Goal: Check status

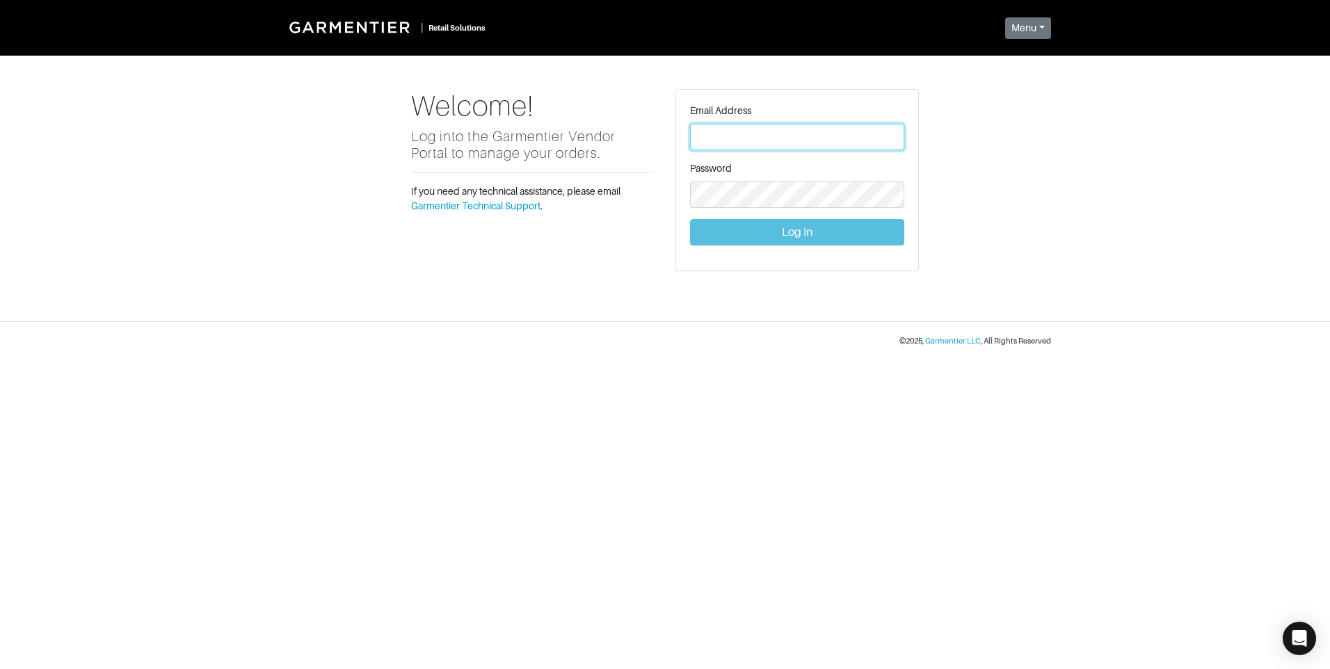
type input "[PERSON_NAME][EMAIL_ADDRESS][DOMAIN_NAME]"
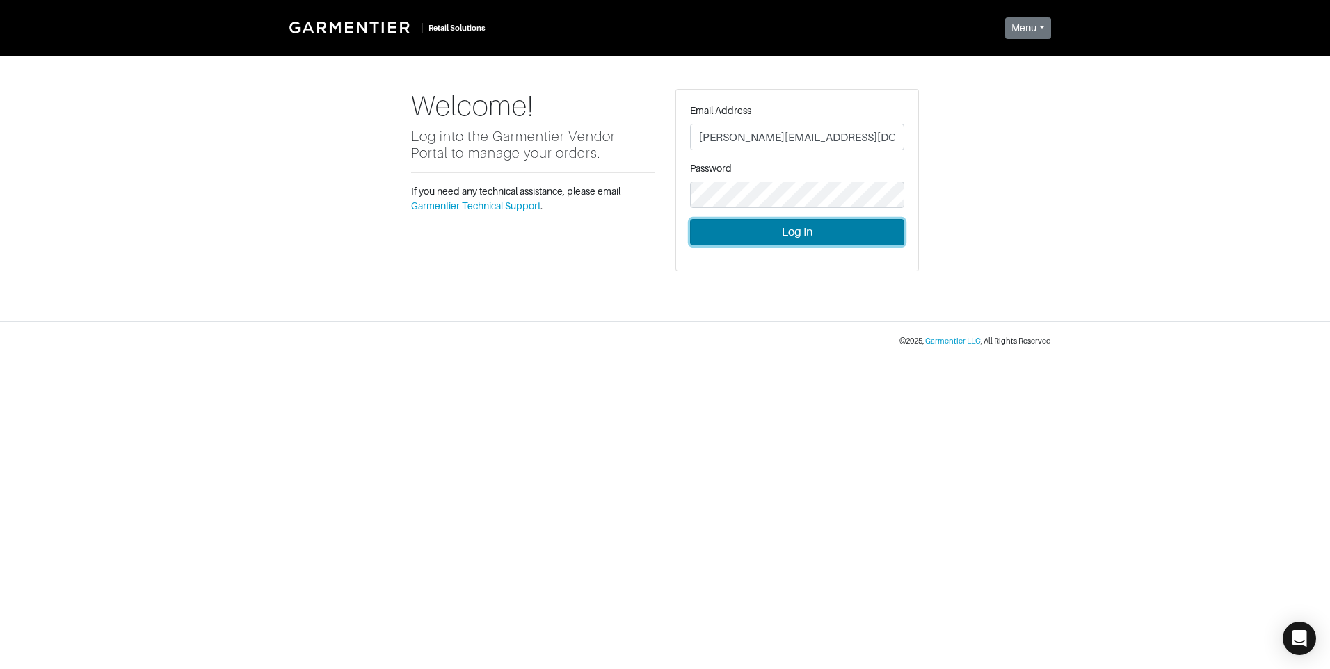
click at [794, 228] on button "Log In" at bounding box center [797, 232] width 214 height 26
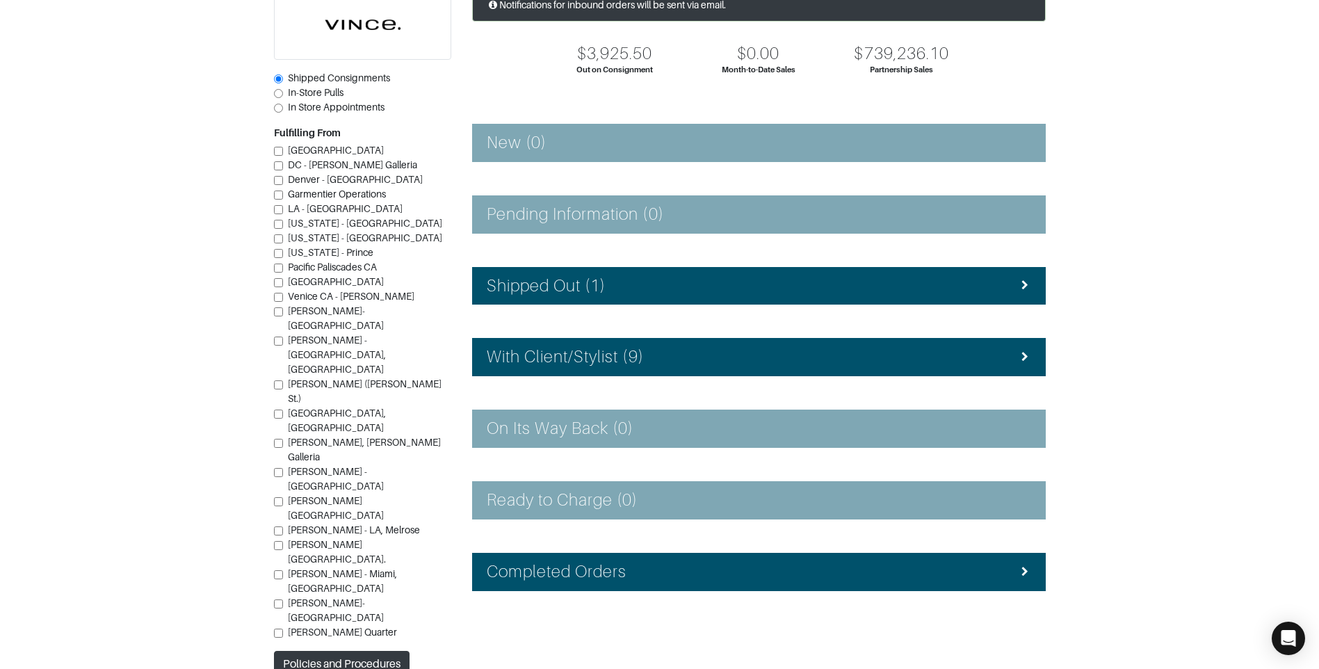
scroll to position [124, 0]
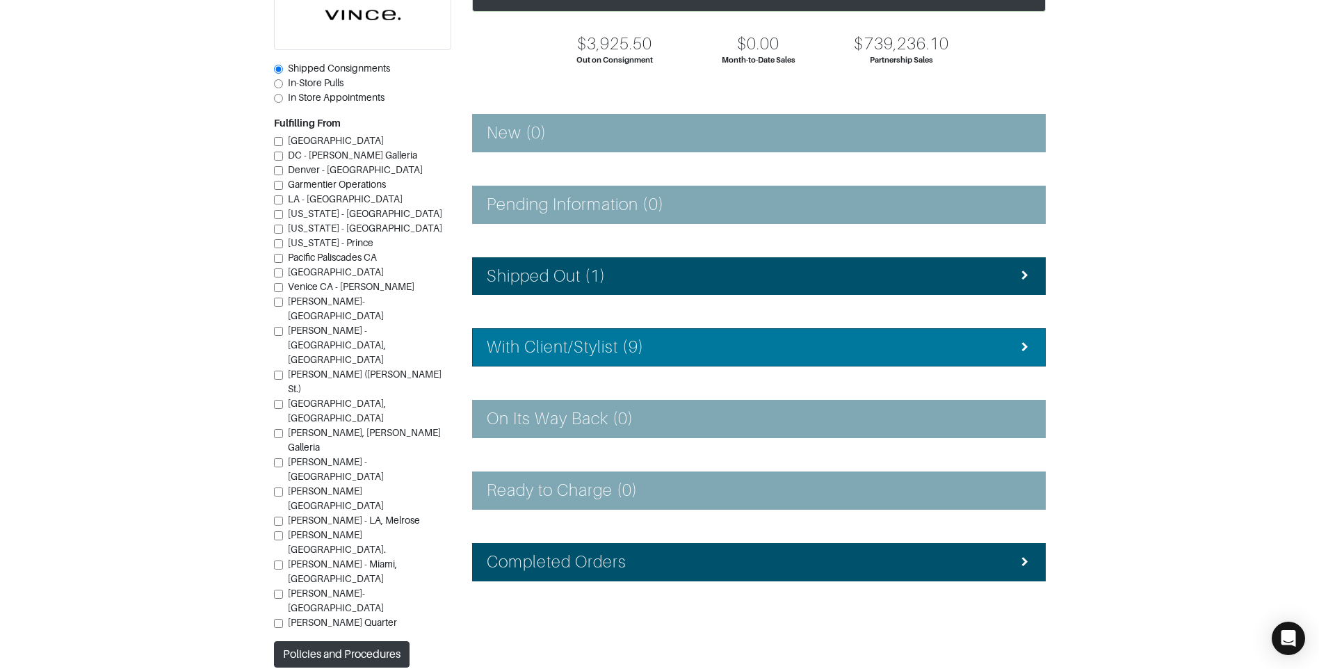
click at [599, 348] on h4 "With Client/Stylist (9)" at bounding box center [565, 347] width 157 height 20
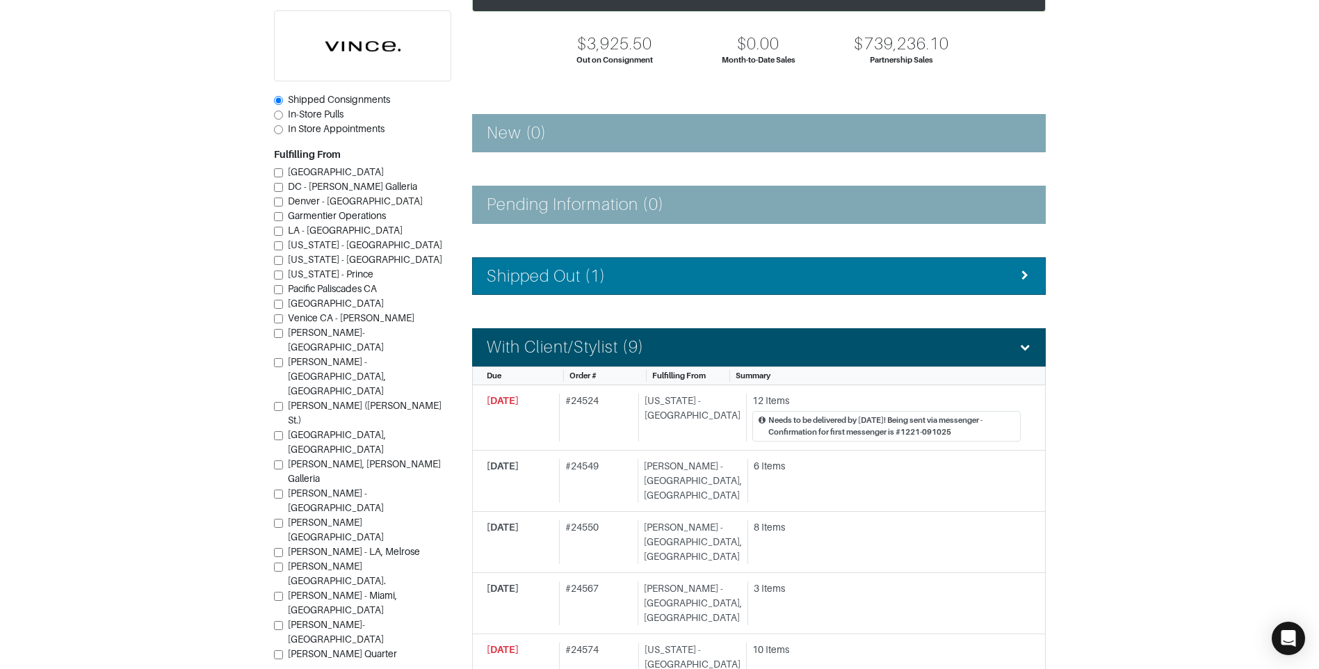
click at [594, 257] on li "Shipped Out (1)" at bounding box center [759, 276] width 574 height 38
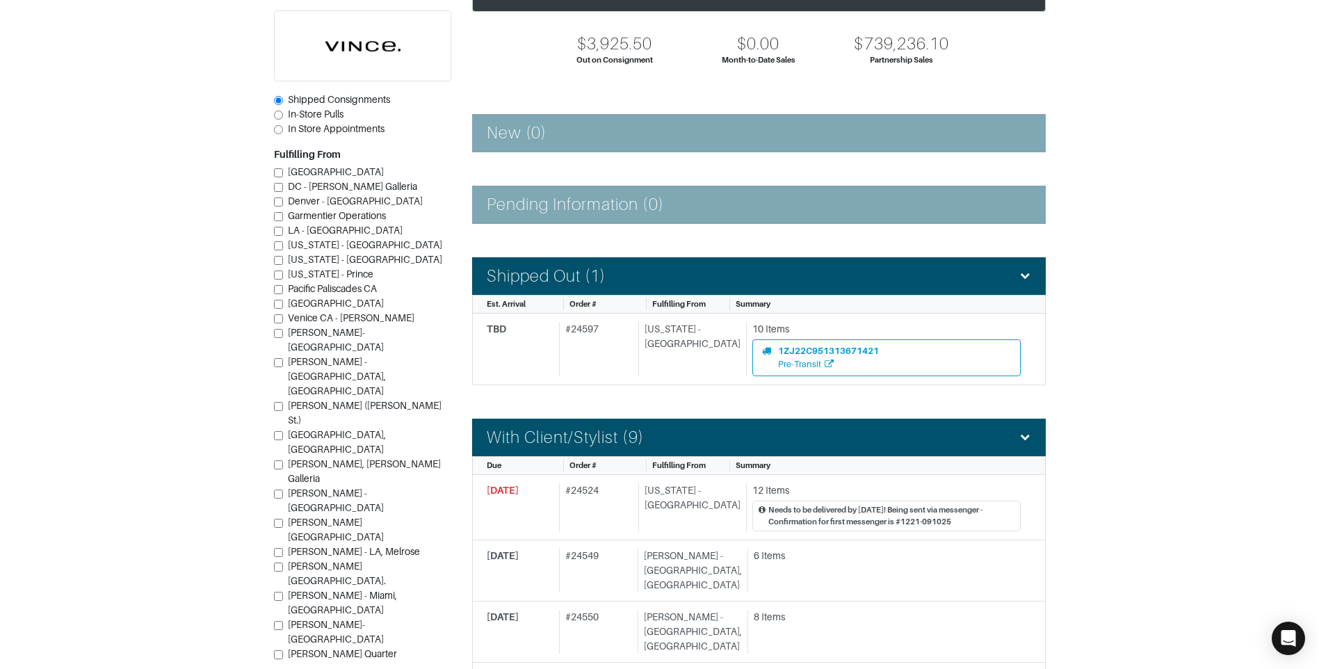
click at [453, 396] on div "Shipped Consignments In-Store Pulls In Store Appointments Fulfilling From [GEOG…" at bounding box center [363, 610] width 198 height 1262
